Goal: Task Accomplishment & Management: Manage account settings

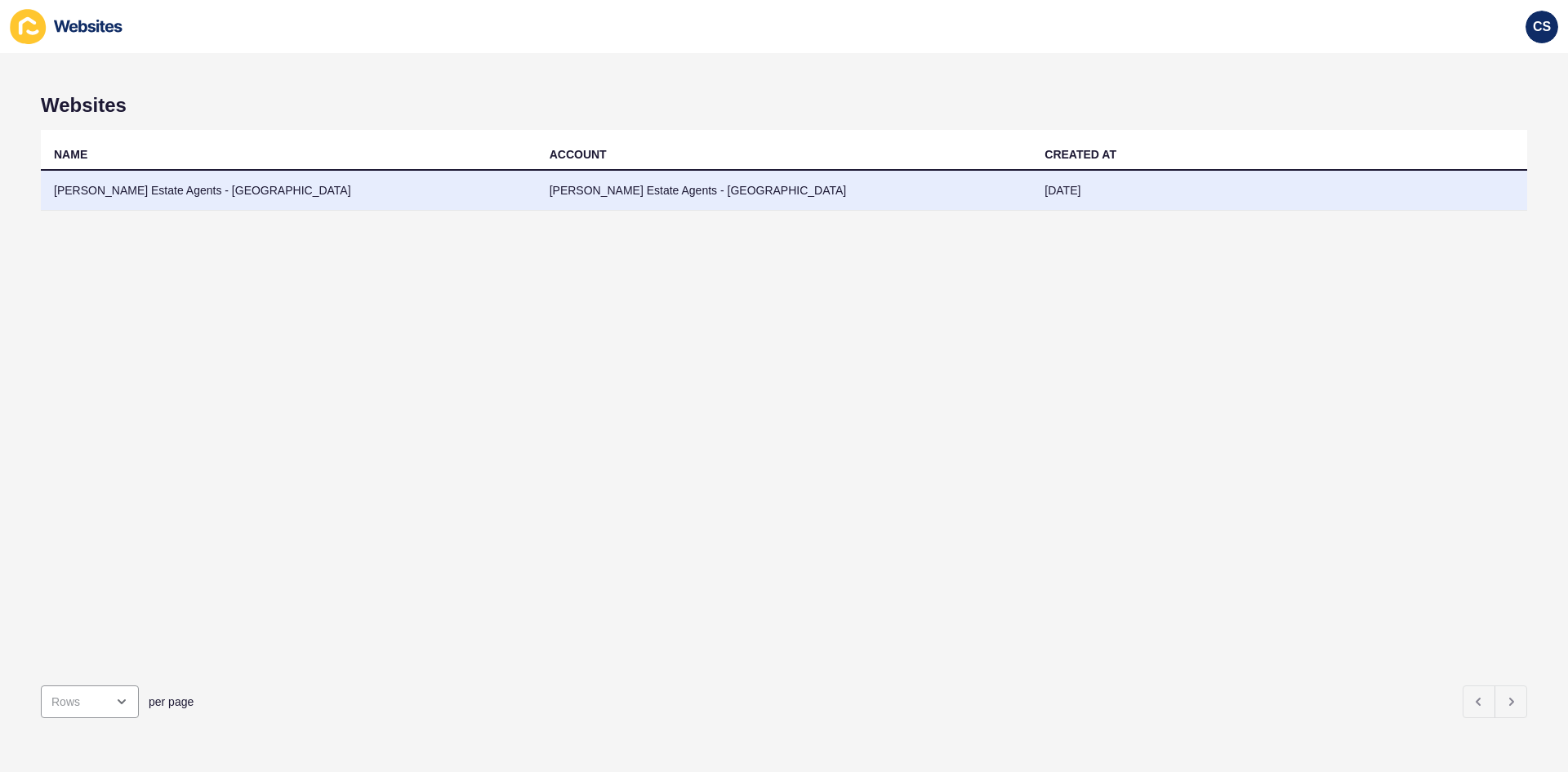
click at [241, 198] on td "[PERSON_NAME] Estate Agents - [GEOGRAPHIC_DATA]" at bounding box center [288, 191] width 496 height 40
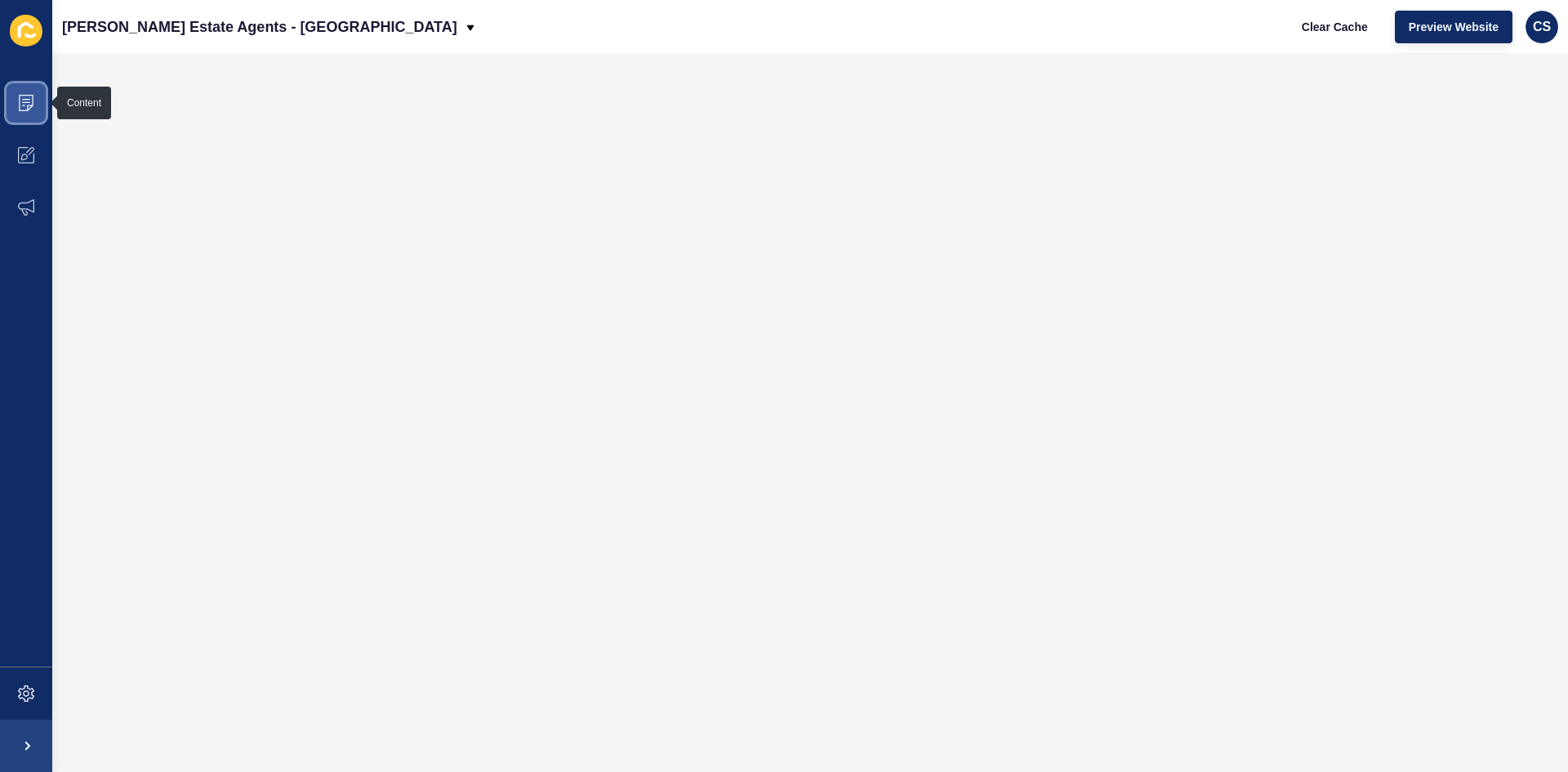
click at [39, 107] on span at bounding box center [26, 103] width 52 height 52
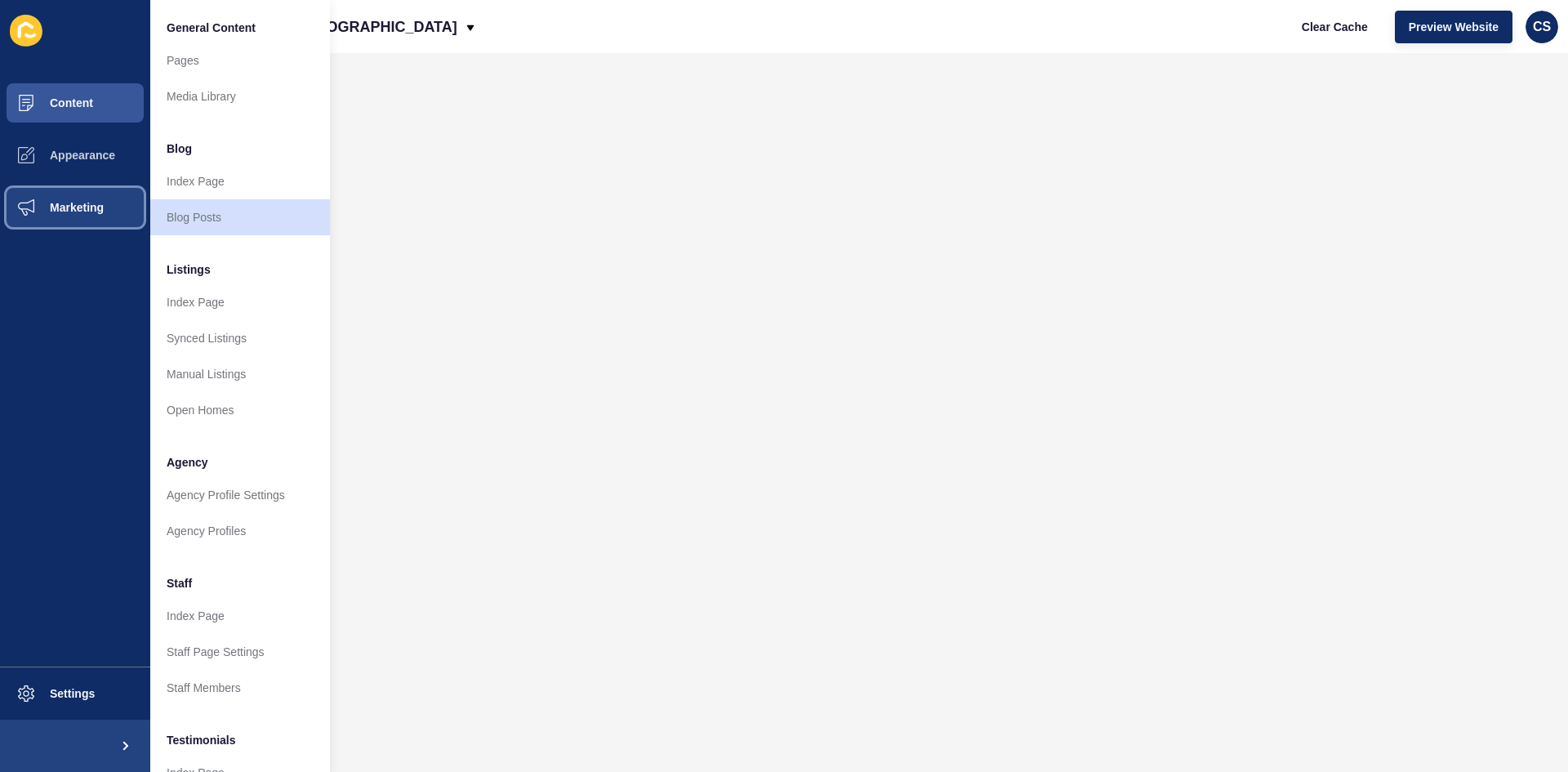
click at [69, 203] on span "Marketing" at bounding box center [51, 208] width 106 height 13
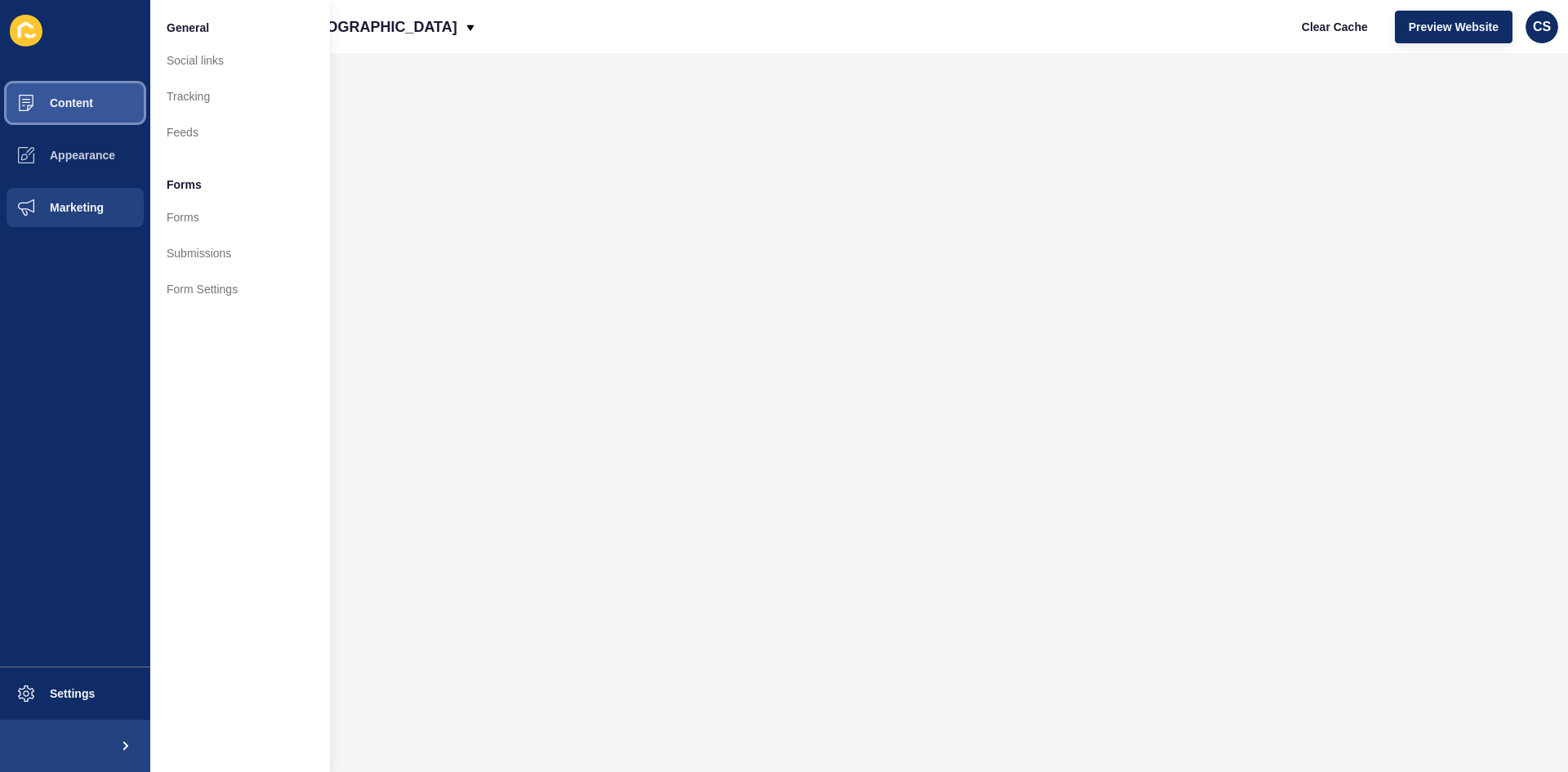
click at [80, 100] on span "Content" at bounding box center [45, 103] width 95 height 13
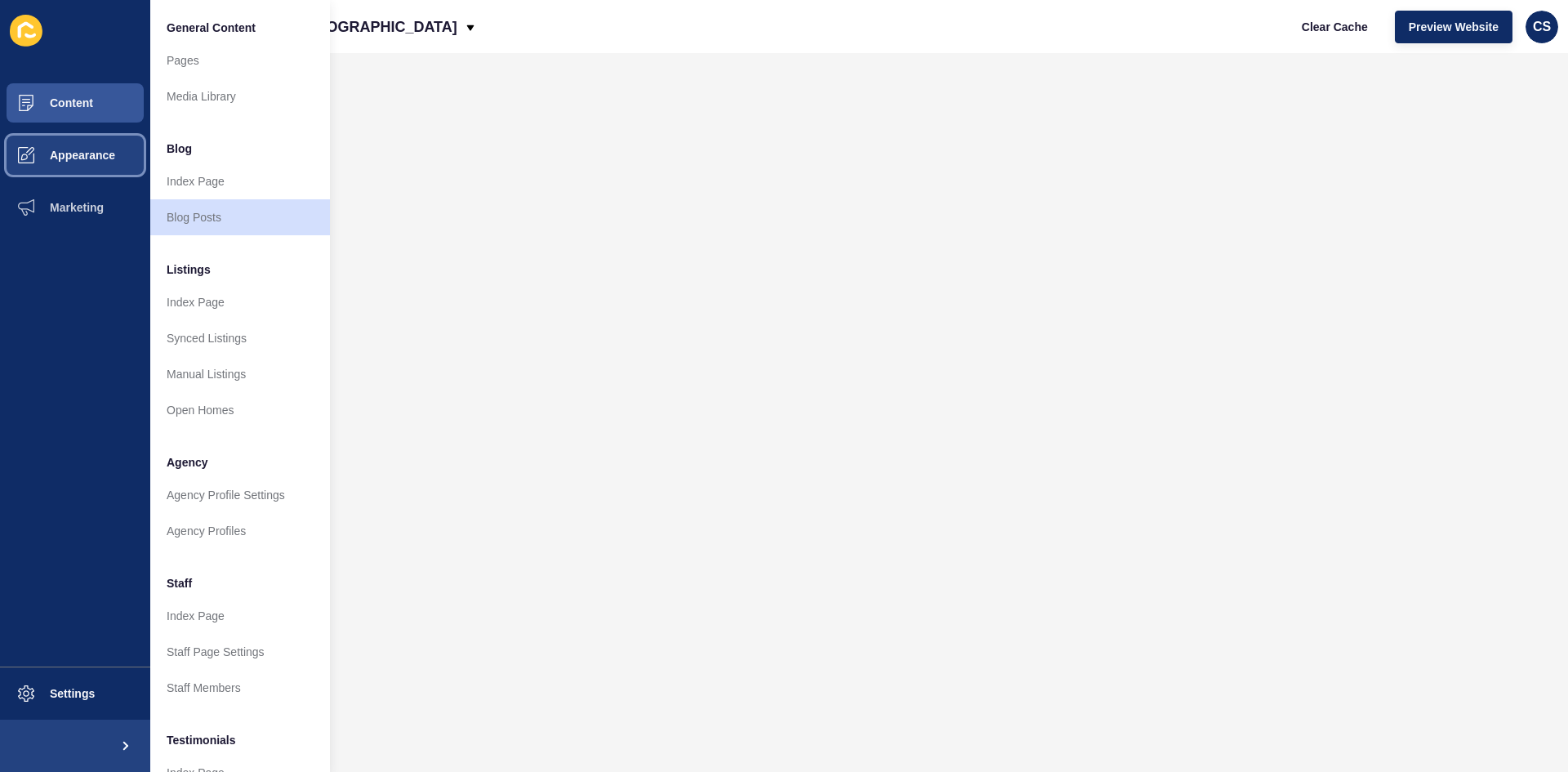
click at [55, 136] on button "Appearance" at bounding box center [75, 155] width 150 height 52
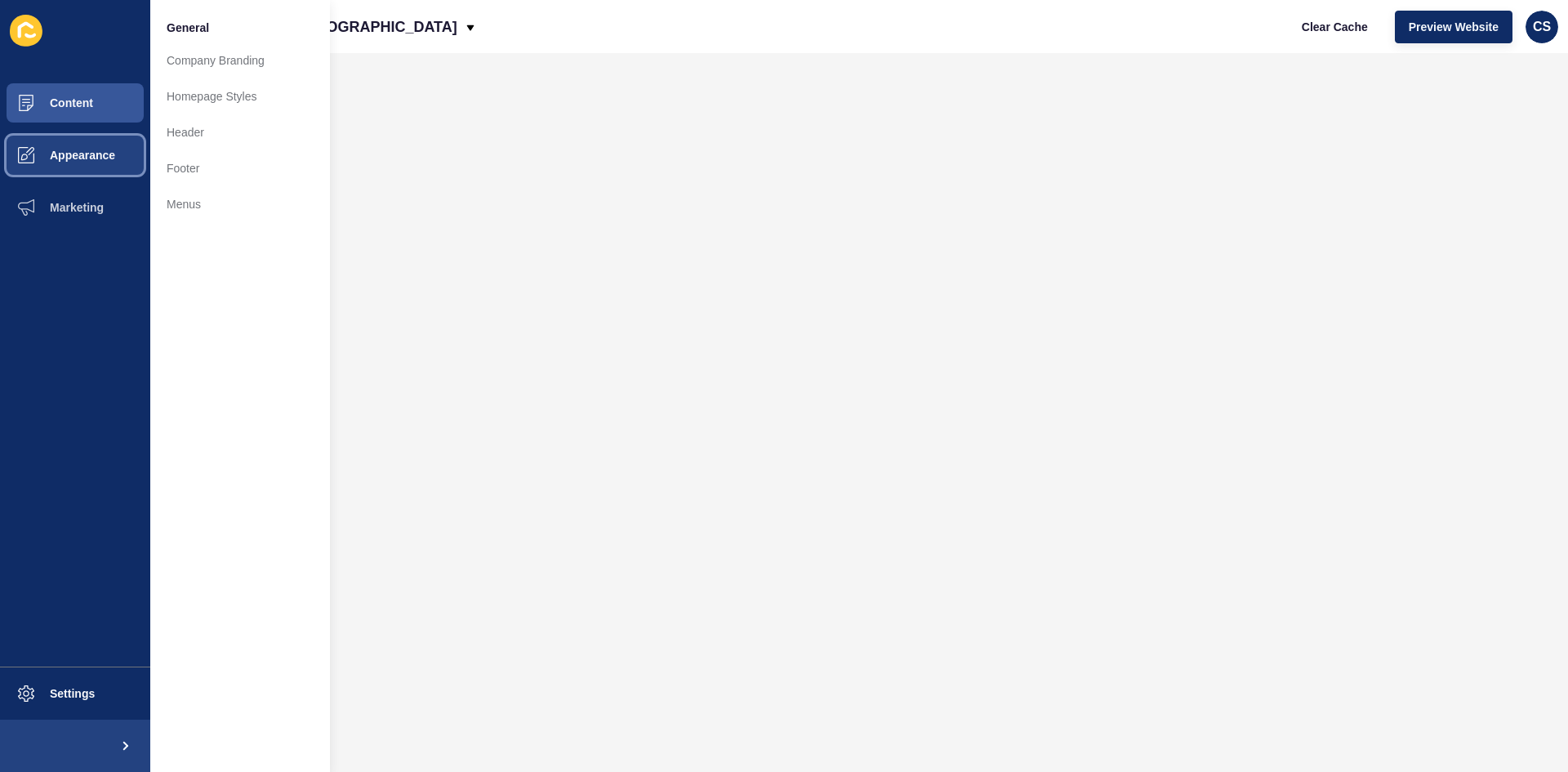
drag, startPoint x: 69, startPoint y: 180, endPoint x: 71, endPoint y: 166, distance: 14.1
click at [70, 170] on button "Appearance" at bounding box center [75, 155] width 150 height 52
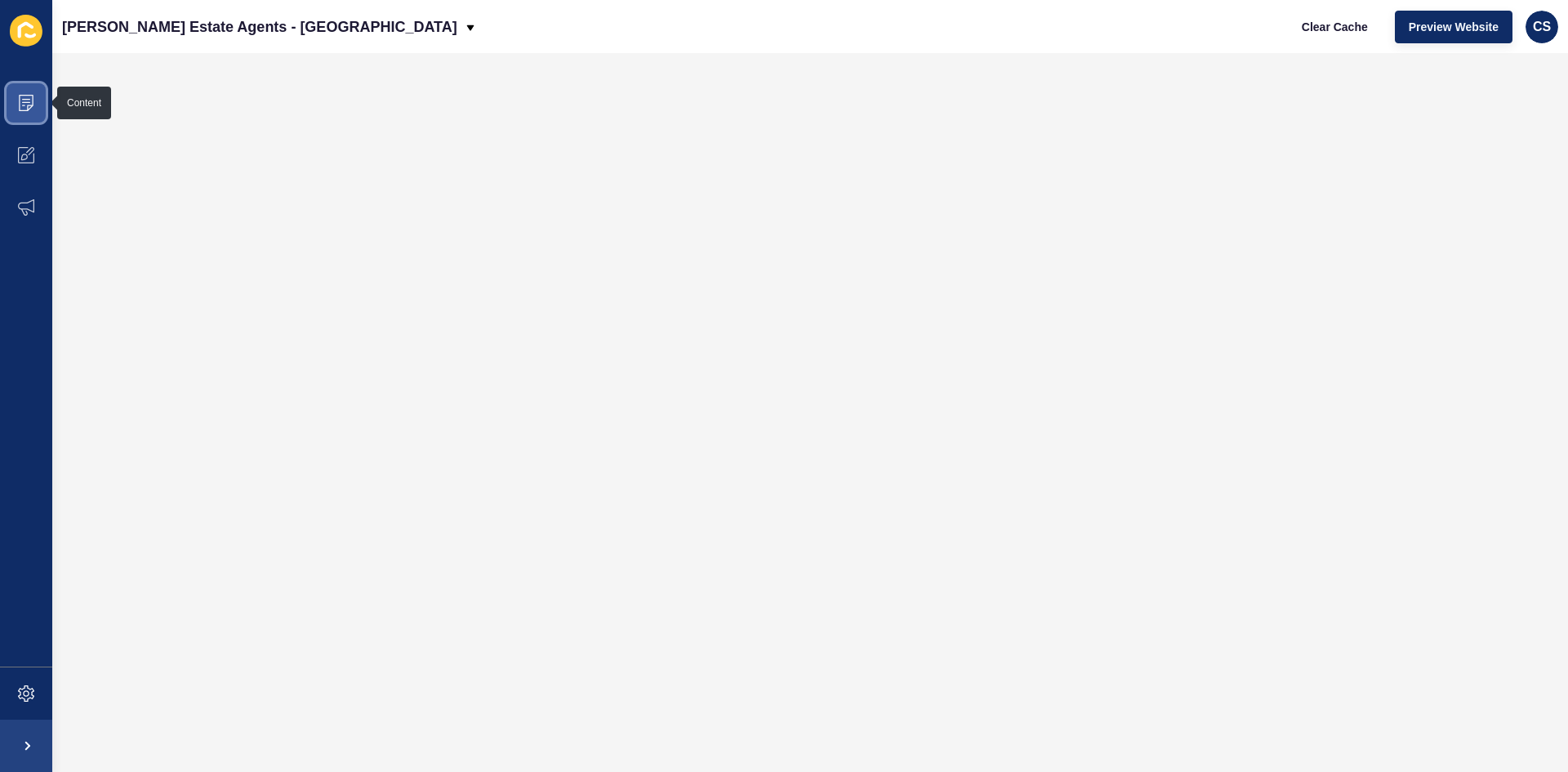
drag, startPoint x: 3, startPoint y: 109, endPoint x: 12, endPoint y: 108, distance: 9.1
click at [5, 109] on span at bounding box center [26, 103] width 52 height 52
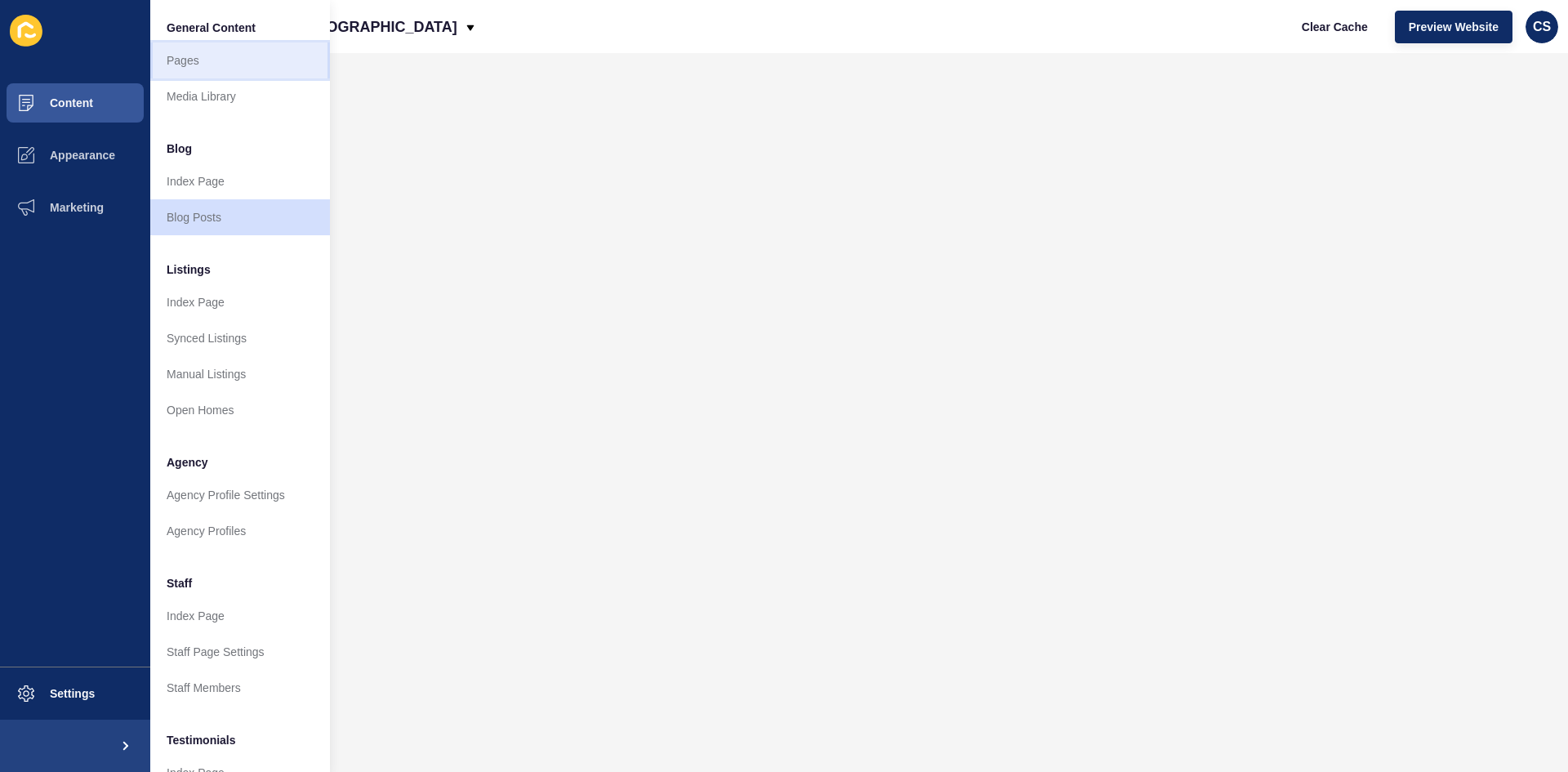
click at [202, 69] on link "Pages" at bounding box center [239, 60] width 180 height 36
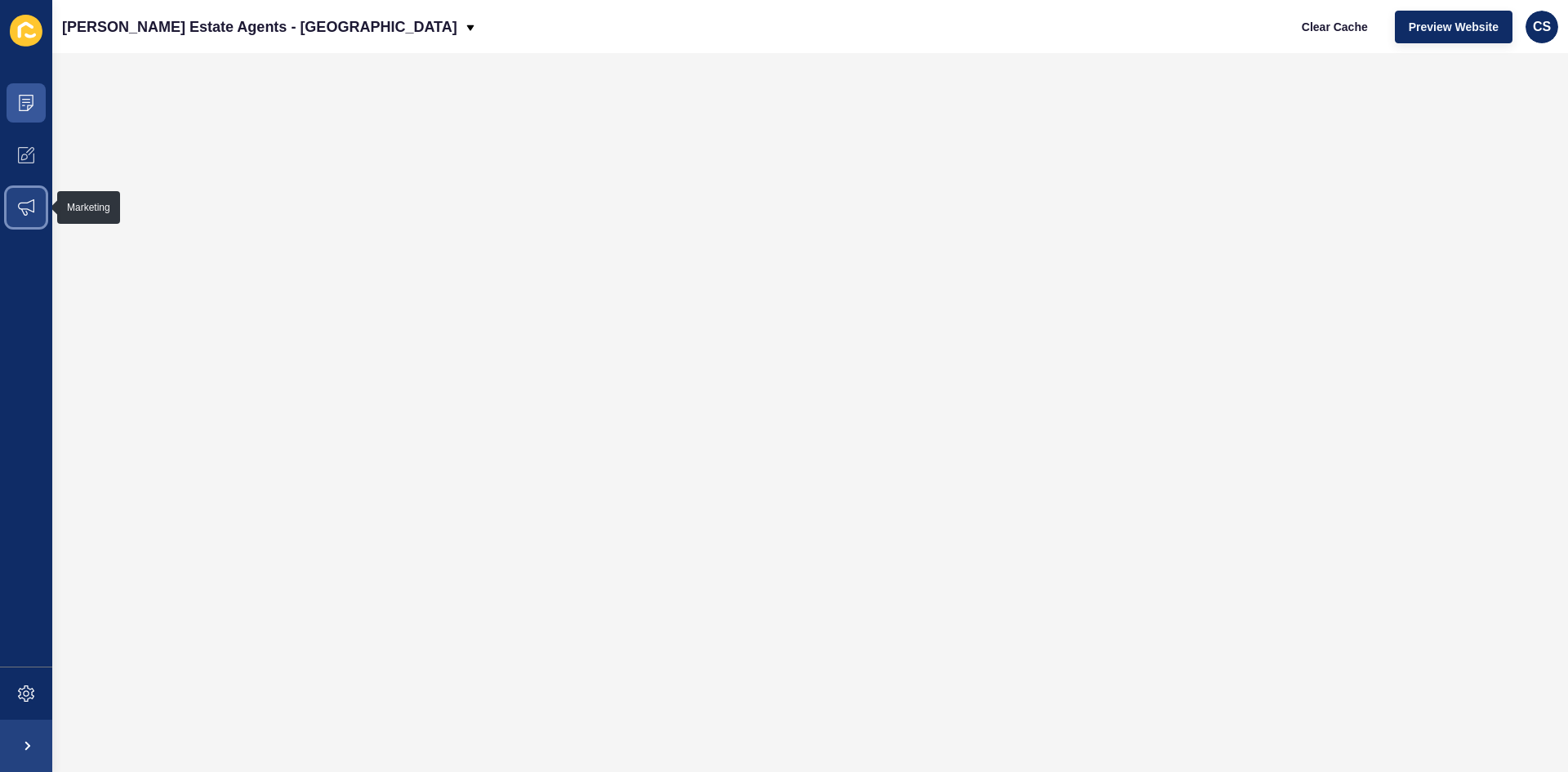
click at [24, 207] on icon at bounding box center [27, 208] width 17 height 17
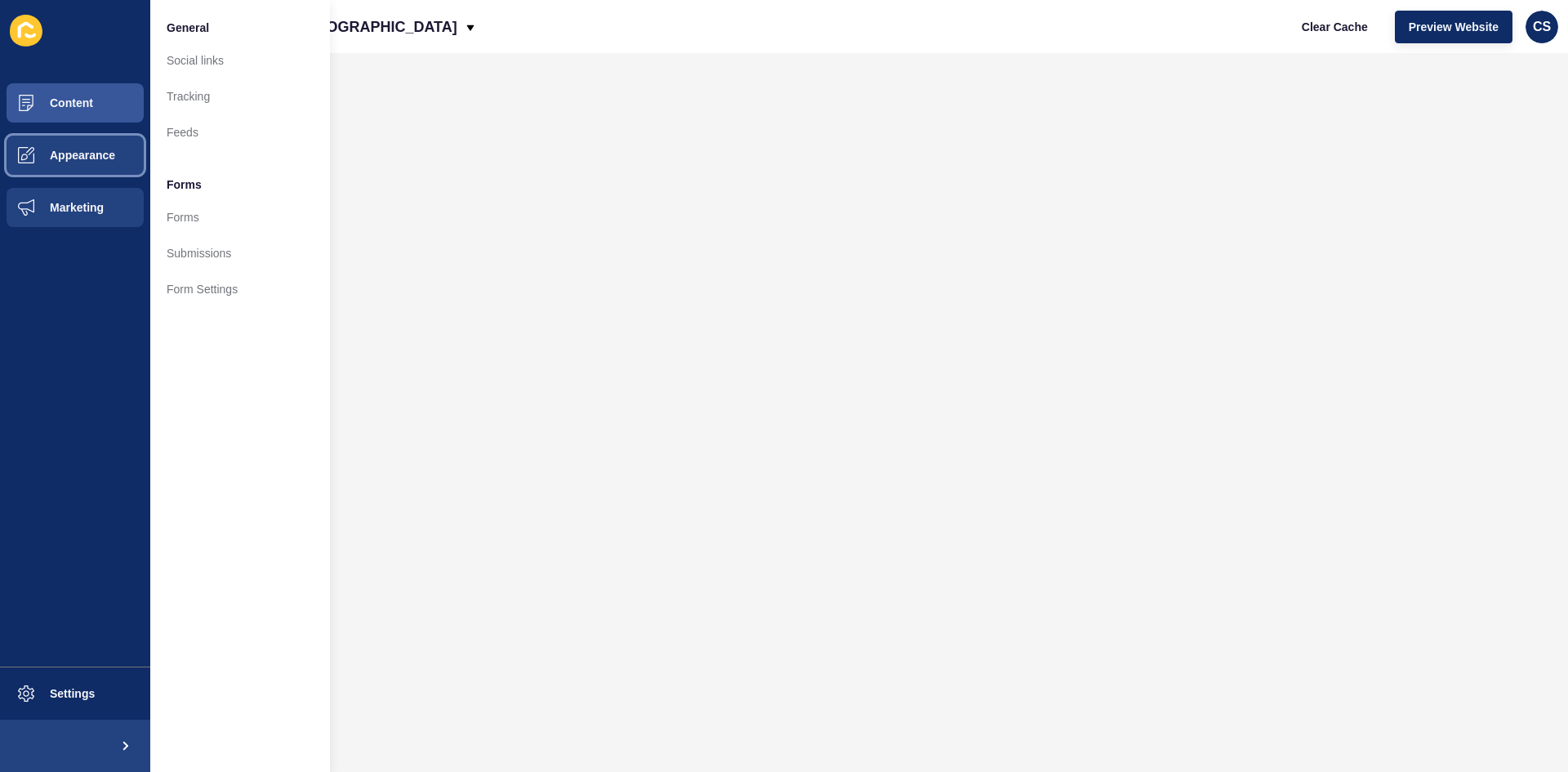
click at [51, 157] on span "Appearance" at bounding box center [56, 155] width 118 height 13
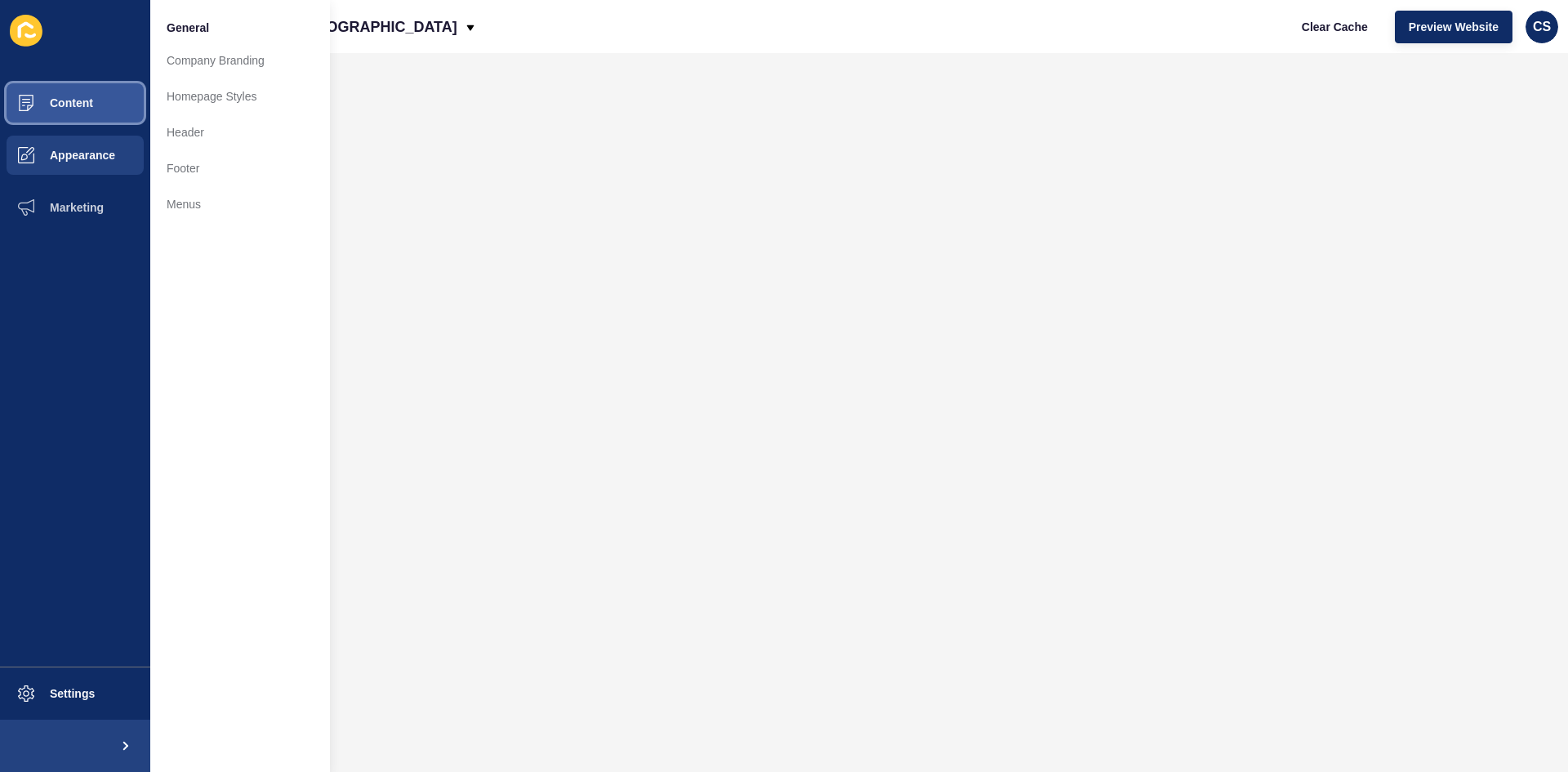
click at [60, 109] on span "Content" at bounding box center [45, 103] width 95 height 13
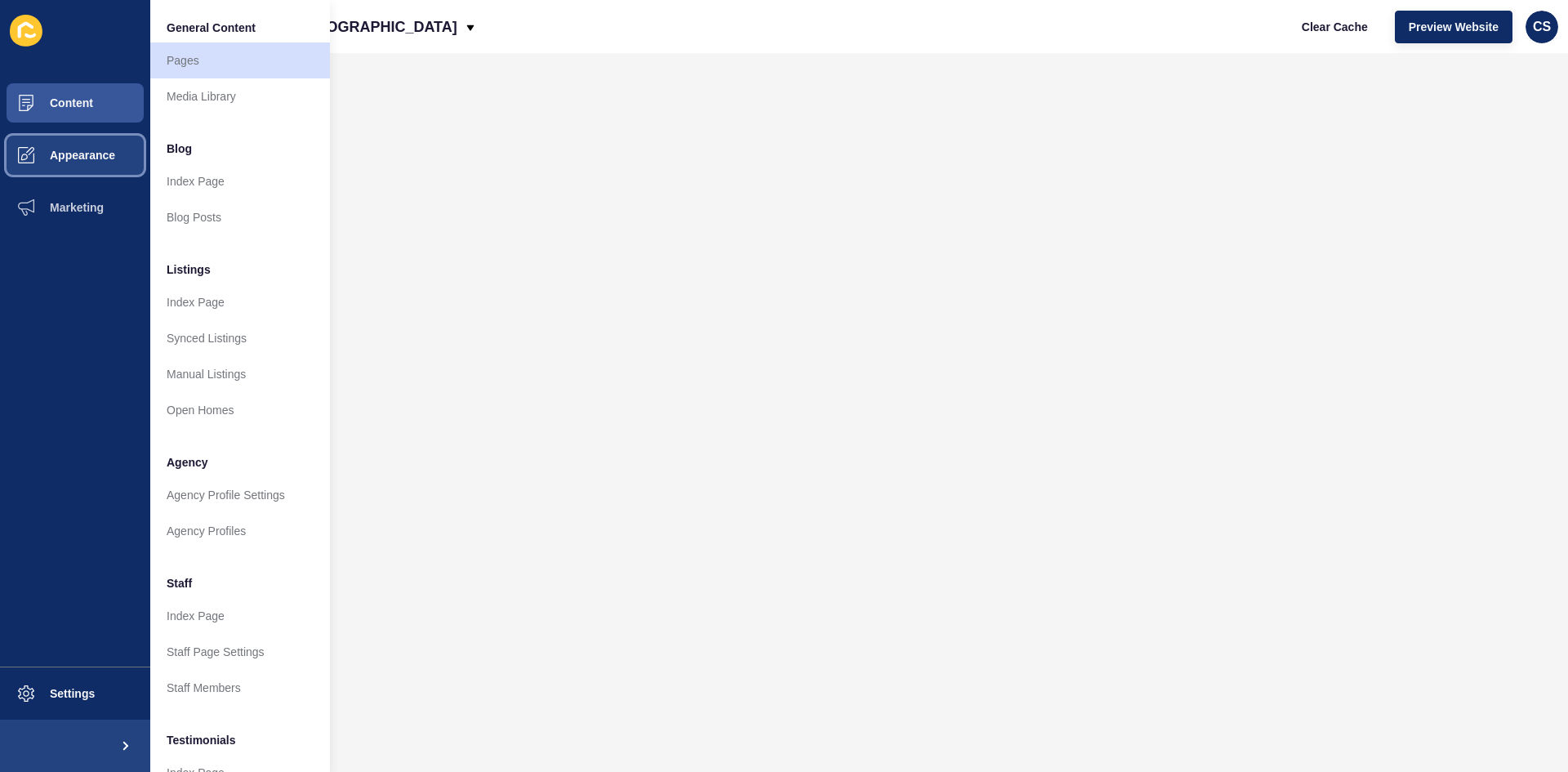
click at [38, 167] on span at bounding box center [26, 155] width 52 height 52
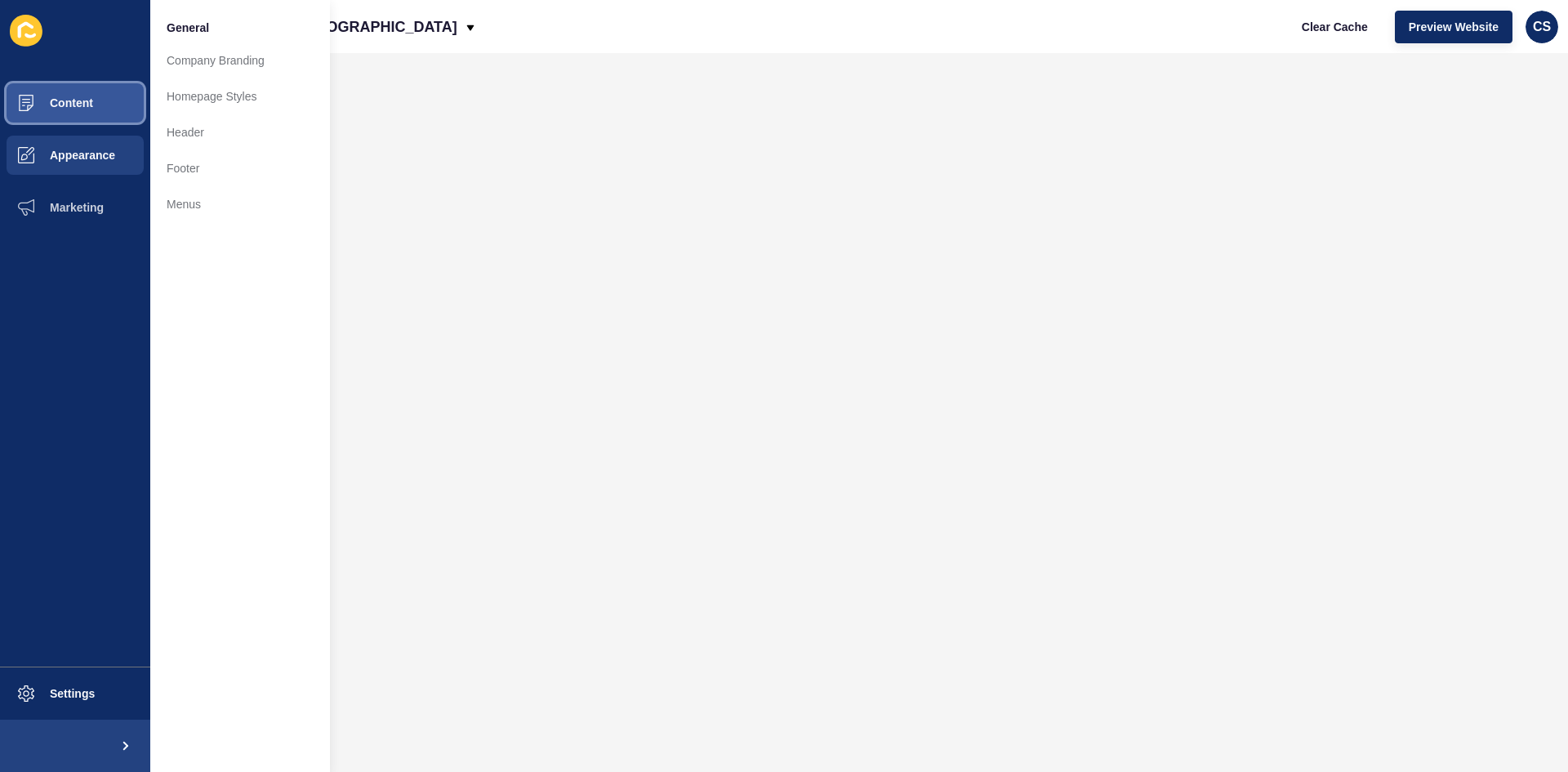
click at [75, 91] on button "Content" at bounding box center [75, 103] width 150 height 52
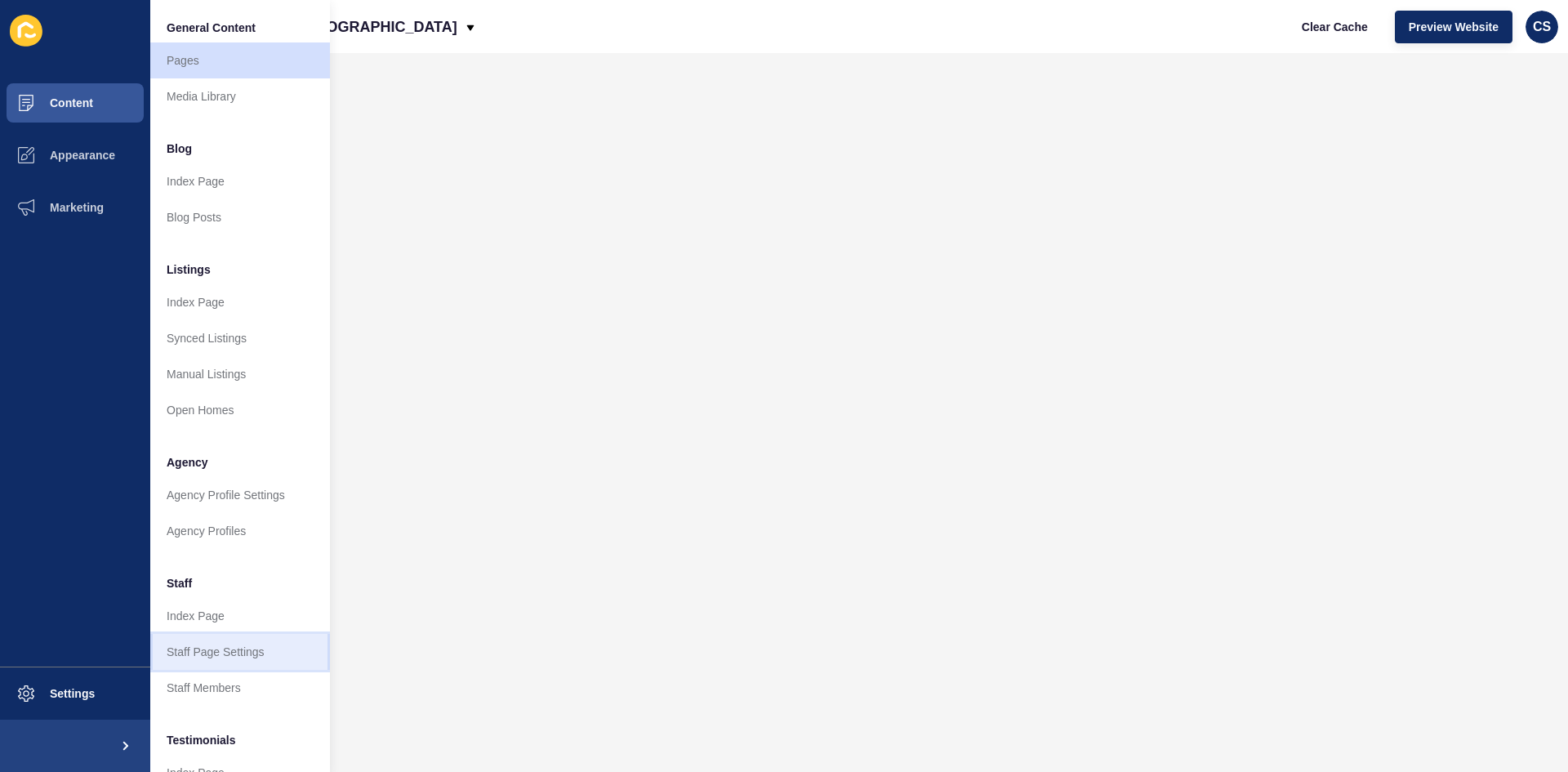
click at [215, 661] on link "Staff Page Settings" at bounding box center [239, 651] width 180 height 36
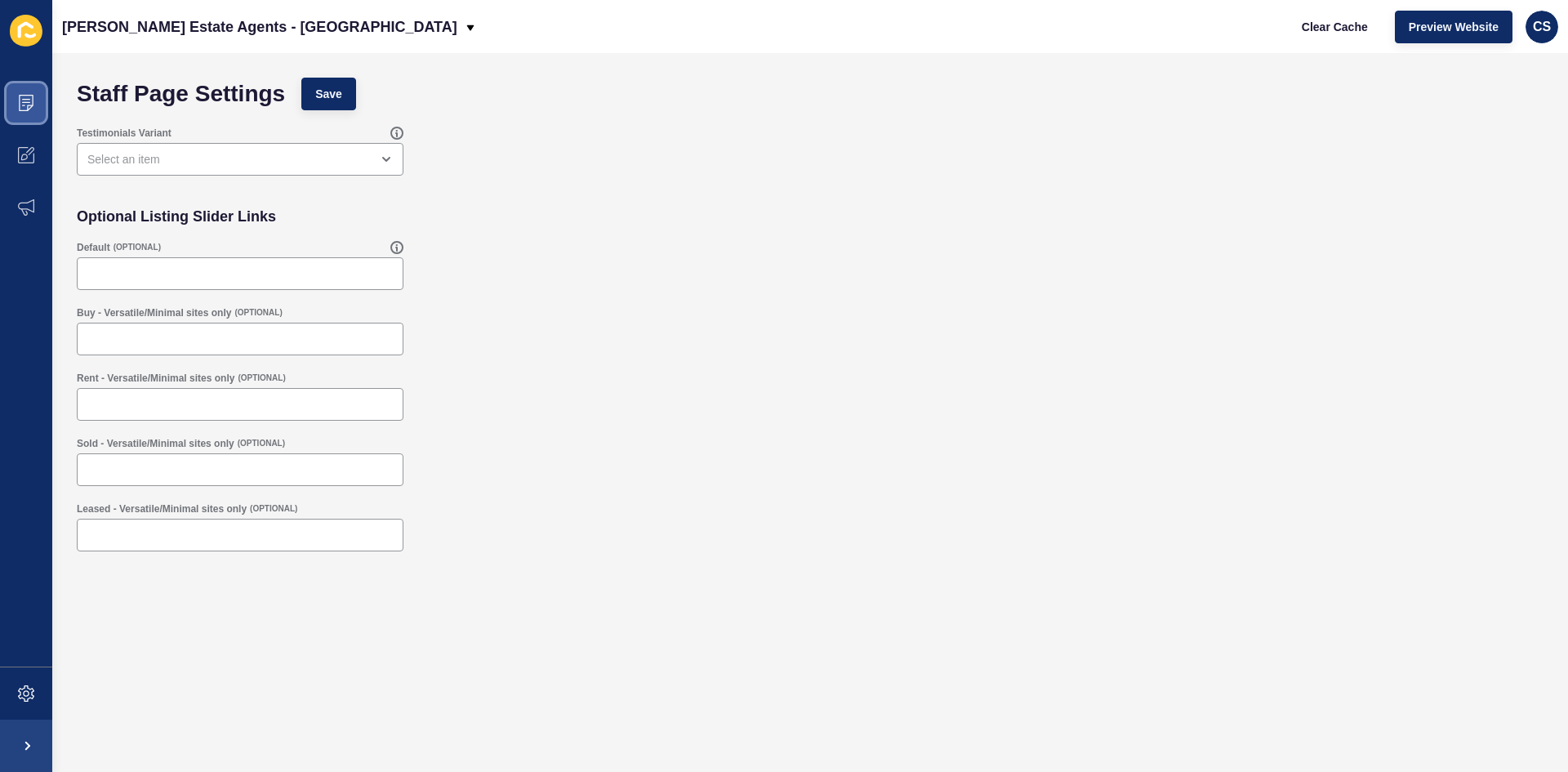
click at [36, 90] on span at bounding box center [26, 103] width 52 height 52
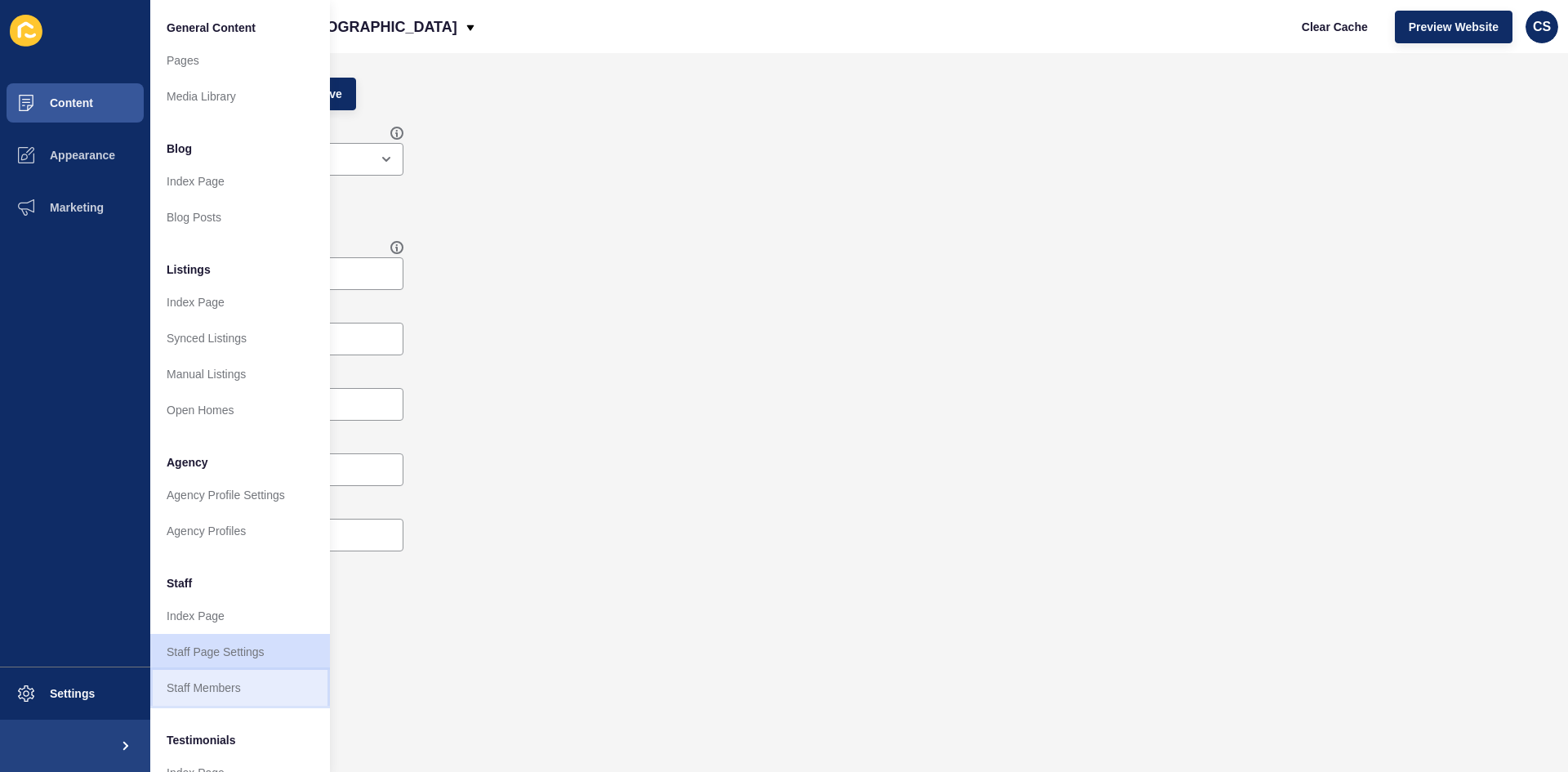
click at [211, 688] on link "Staff Members" at bounding box center [239, 688] width 180 height 36
